Goal: Obtain resource: Download file/media

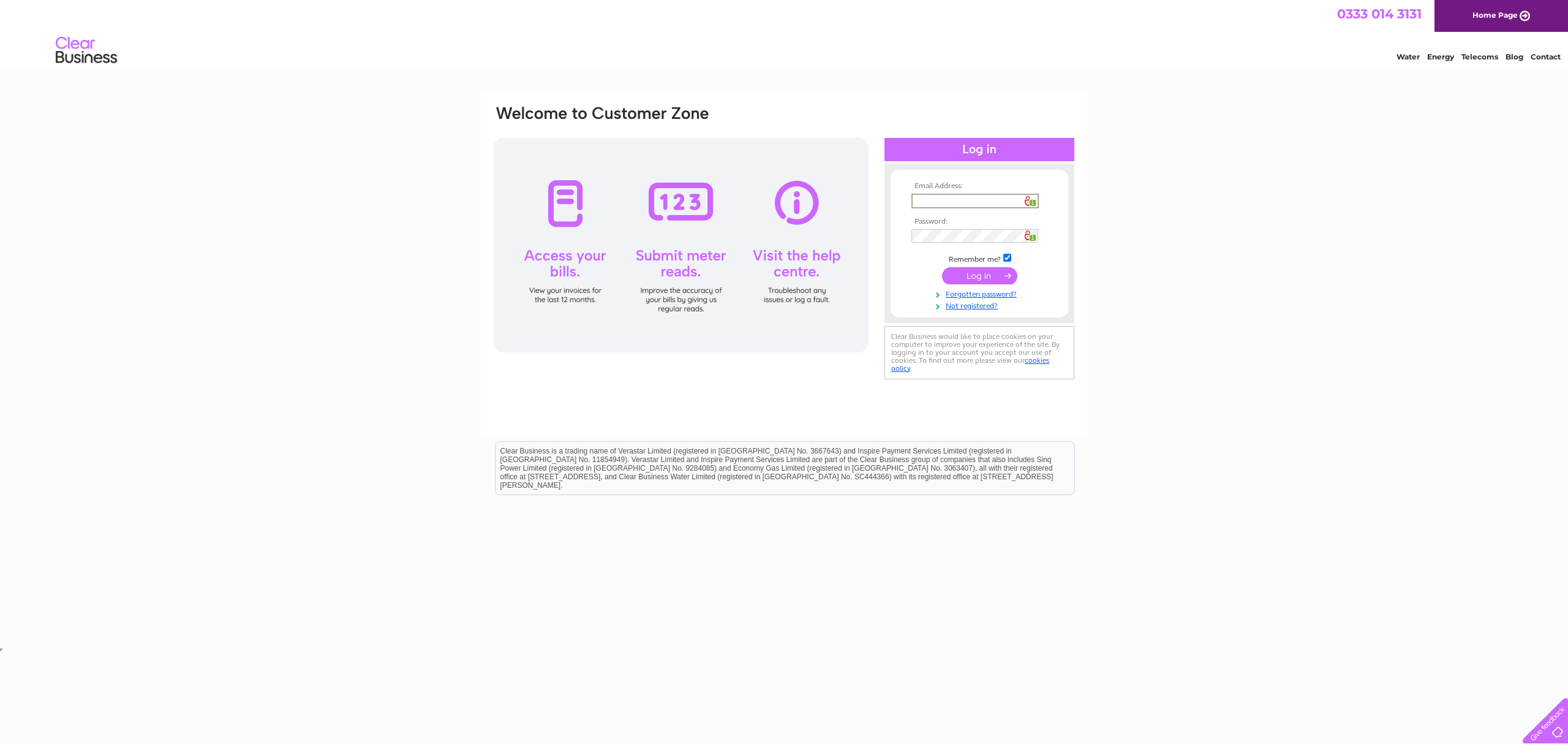
type input "dougie@whiterosedisplay.com"
click at [979, 273] on input "submit" at bounding box center [979, 275] width 76 height 17
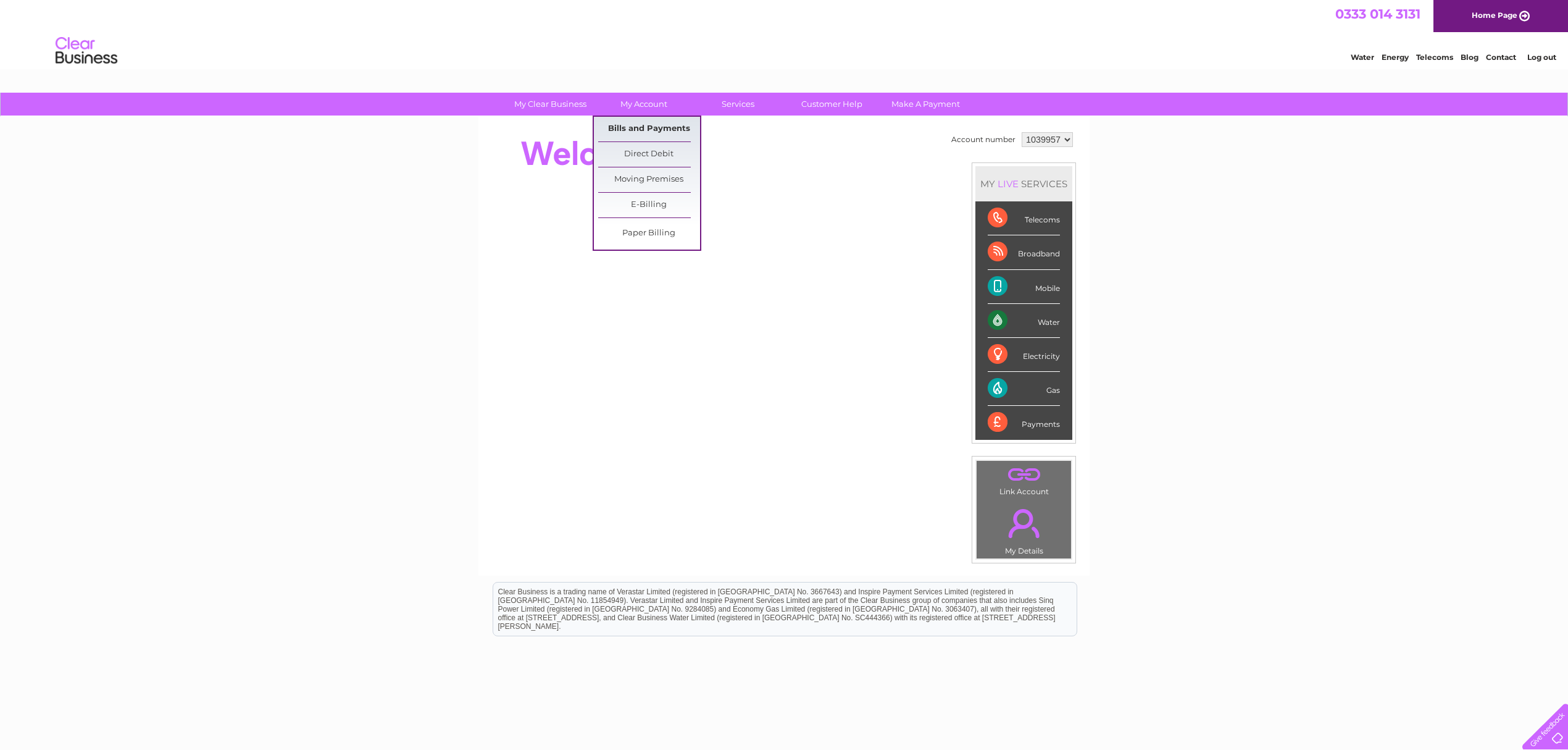
click at [645, 129] on link "Bills and Payments" at bounding box center [649, 129] width 102 height 25
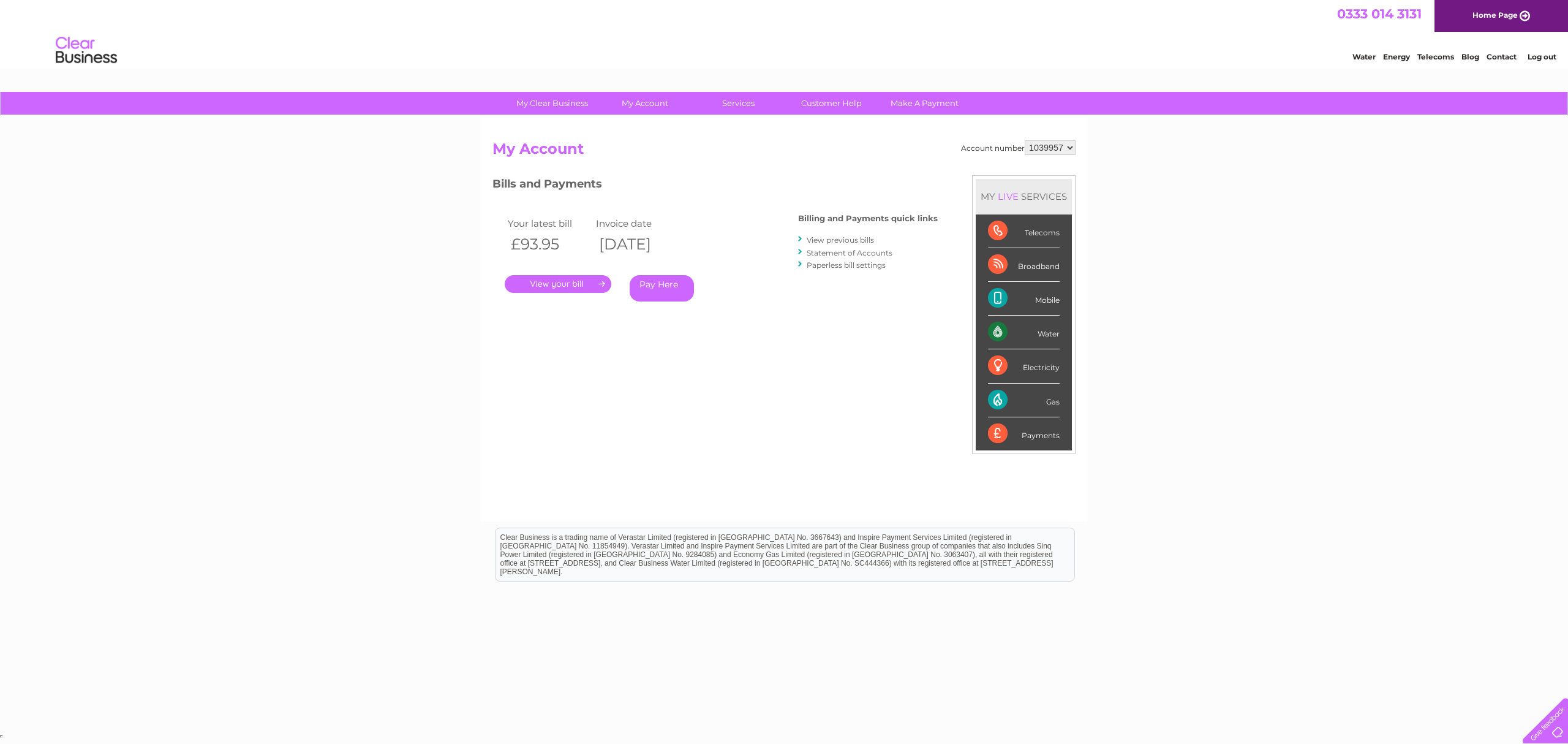
click at [562, 287] on link "." at bounding box center [557, 284] width 106 height 18
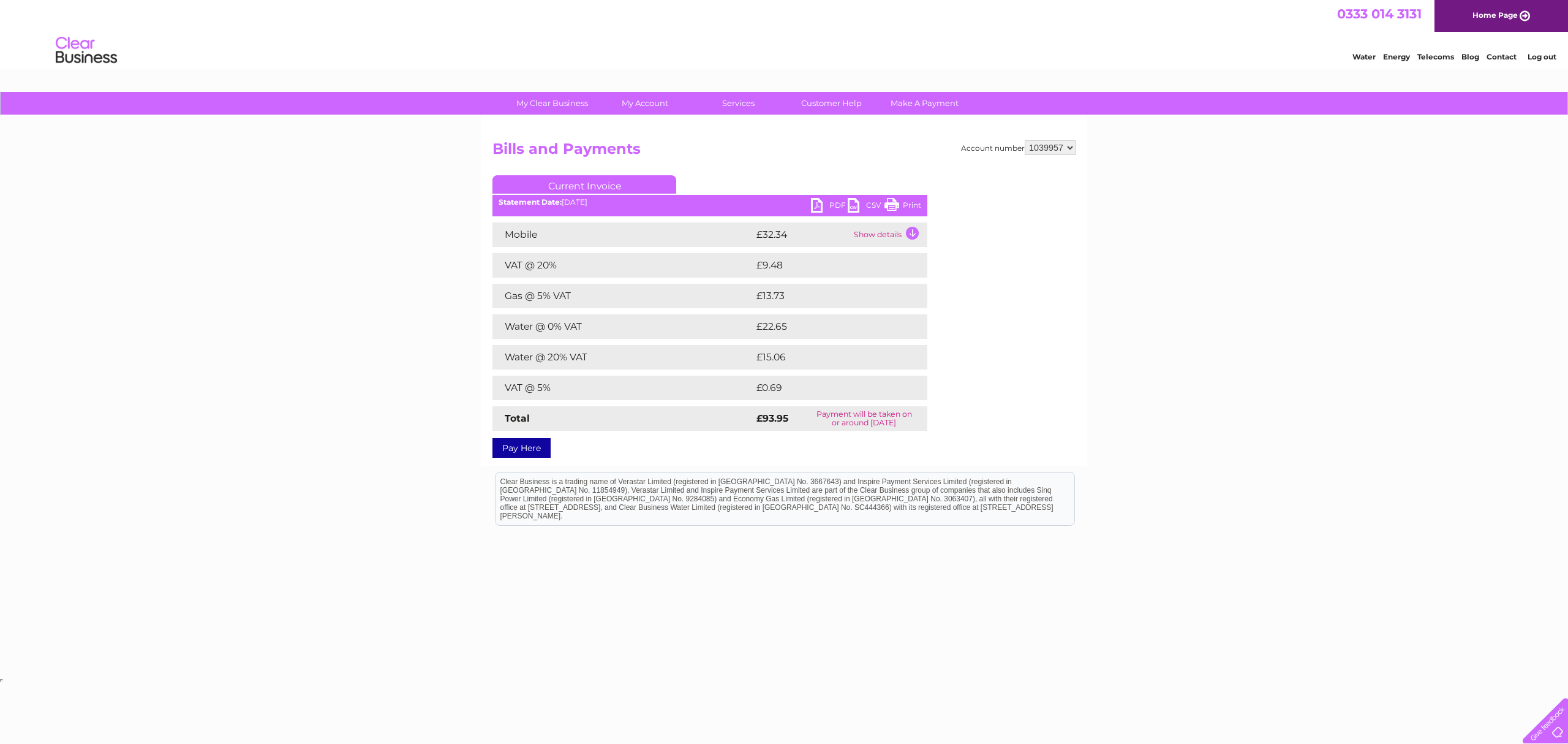
click at [822, 202] on link "PDF" at bounding box center [829, 206] width 37 height 18
click at [817, 206] on link "PDF" at bounding box center [829, 206] width 37 height 18
